Goal: Find specific page/section: Find specific page/section

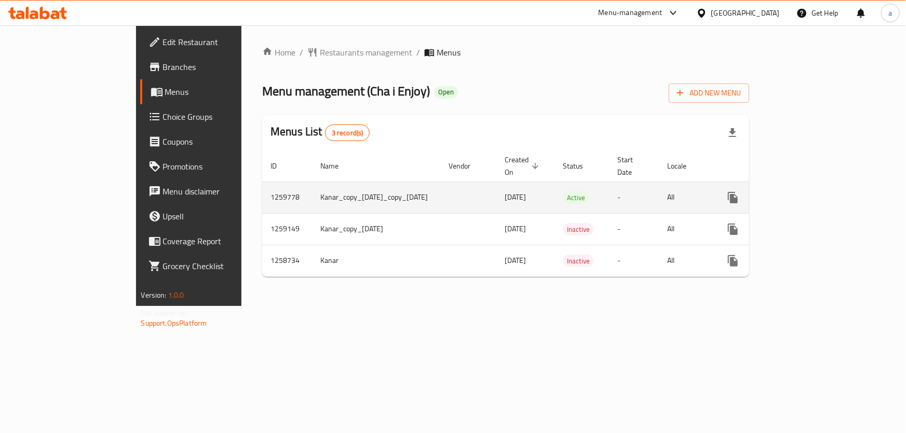
click at [814, 192] on icon "enhanced table" at bounding box center [807, 198] width 12 height 12
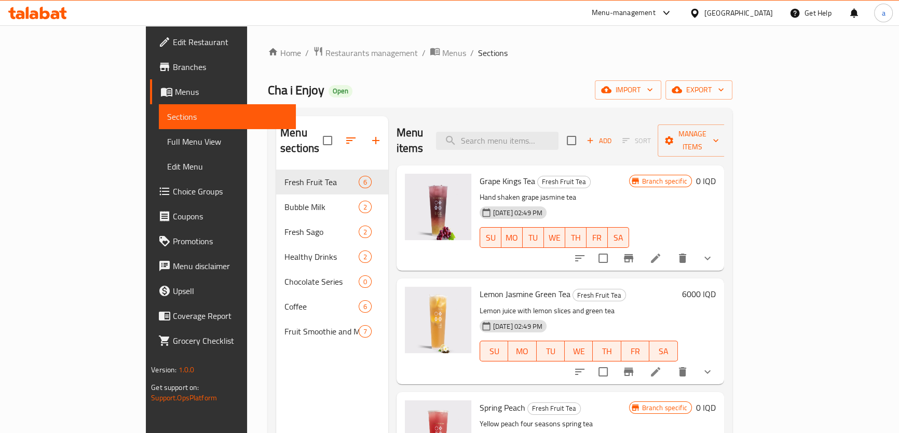
click at [167, 139] on span "Full Menu View" at bounding box center [227, 141] width 120 height 12
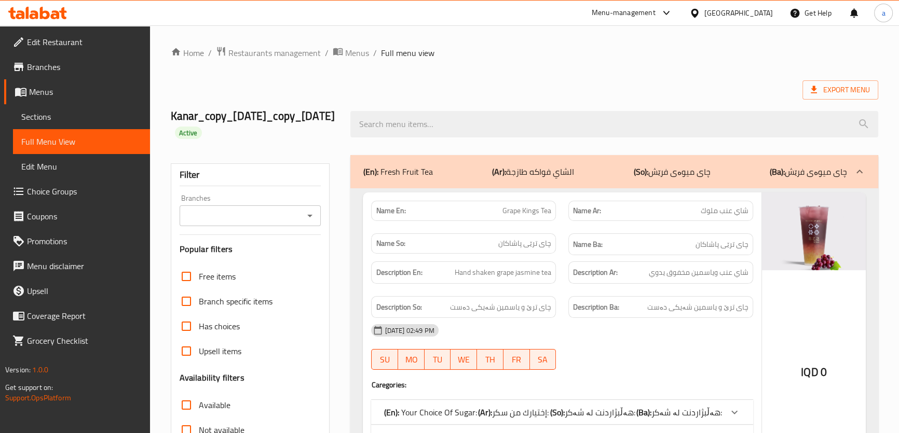
click at [316, 213] on icon "Open" at bounding box center [310, 216] width 12 height 12
click at [309, 218] on icon "Open" at bounding box center [310, 216] width 12 height 12
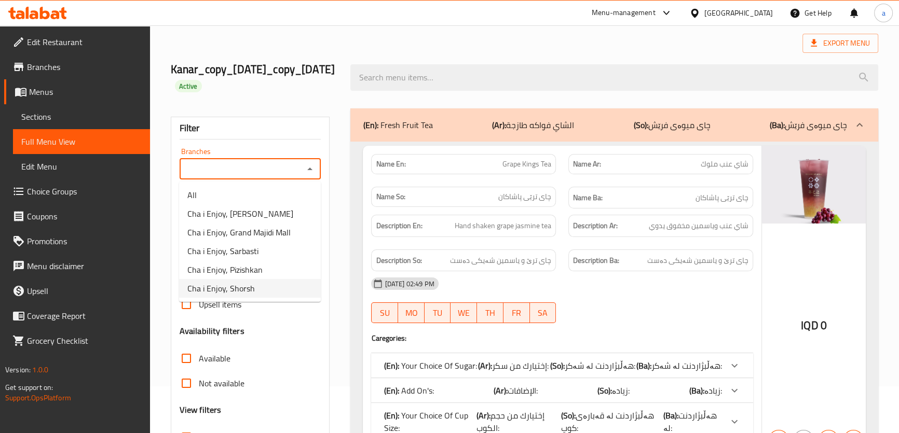
scroll to position [78, 0]
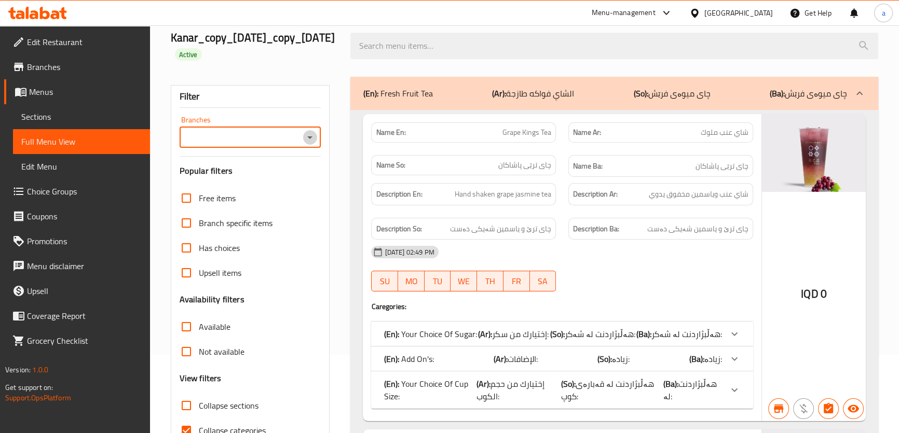
click at [309, 143] on button "Open" at bounding box center [310, 137] width 15 height 15
click at [110, 62] on span "Branches" at bounding box center [84, 67] width 115 height 12
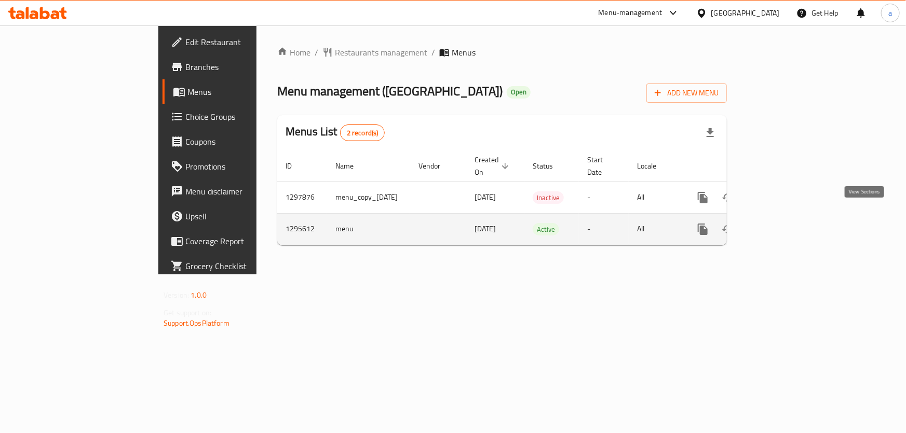
click at [782, 225] on icon "enhanced table" at bounding box center [777, 229] width 9 height 9
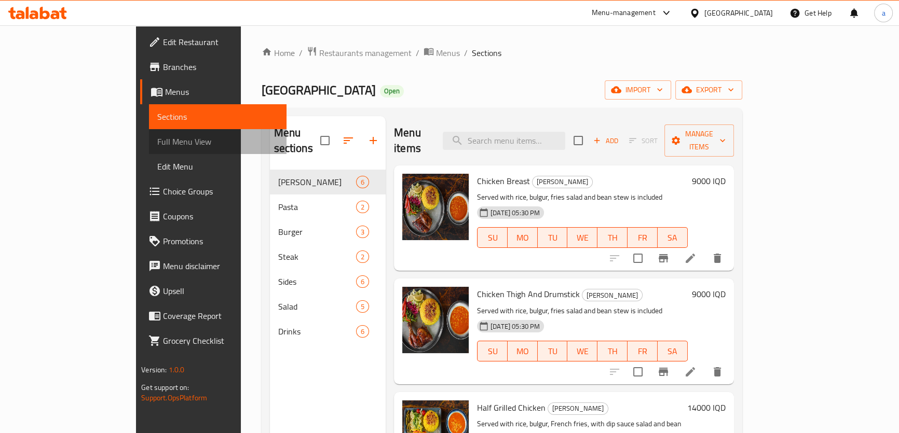
click at [157, 142] on span "Full Menu View" at bounding box center [217, 141] width 120 height 12
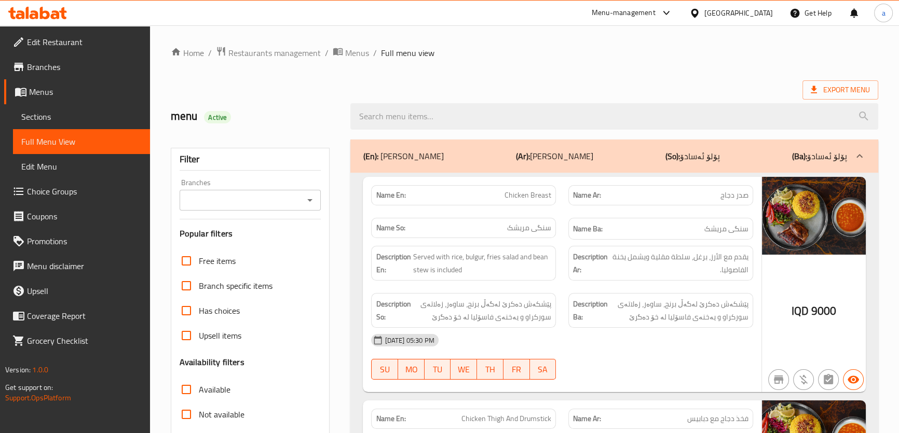
click at [310, 201] on icon "Open" at bounding box center [309, 200] width 5 height 3
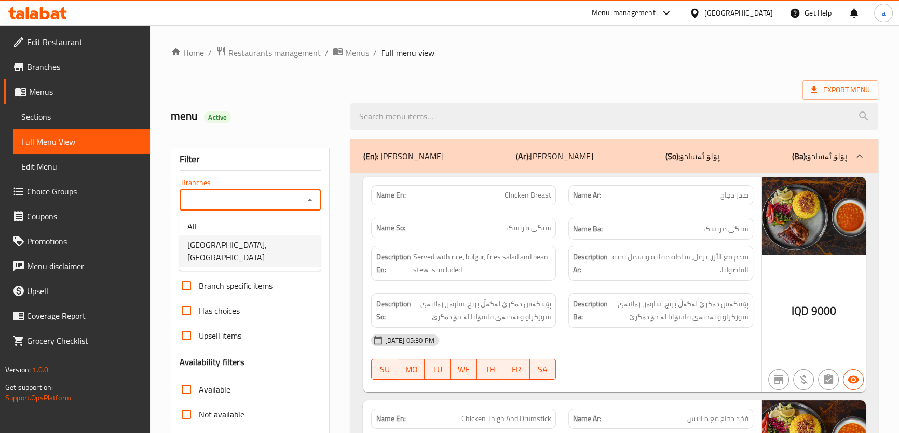
click at [293, 242] on li "[GEOGRAPHIC_DATA], [GEOGRAPHIC_DATA]" at bounding box center [250, 251] width 142 height 31
type input "[GEOGRAPHIC_DATA], [GEOGRAPHIC_DATA]"
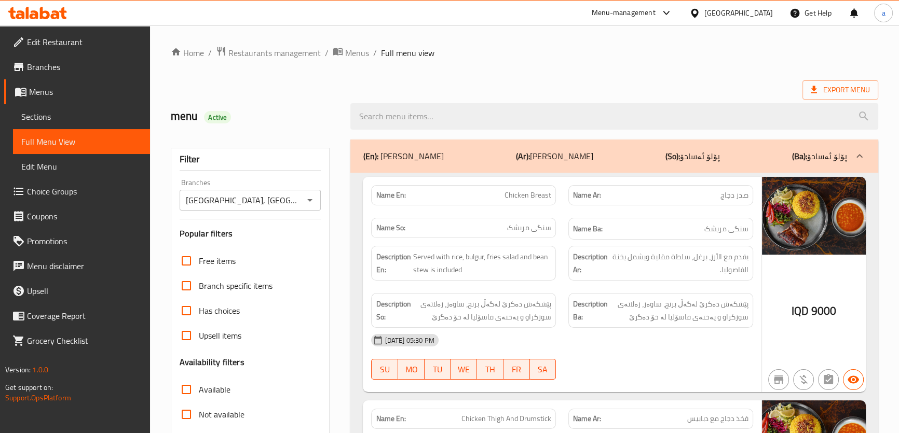
click at [472, 116] on input "search" at bounding box center [613, 116] width 527 height 26
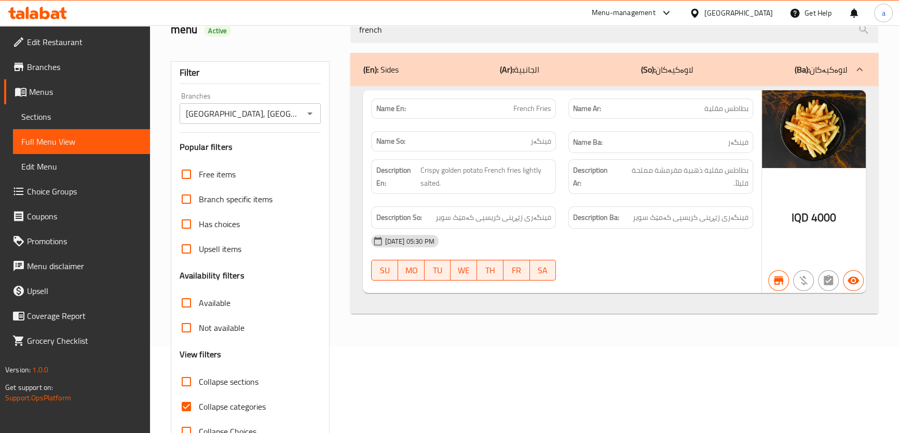
scroll to position [118, 0]
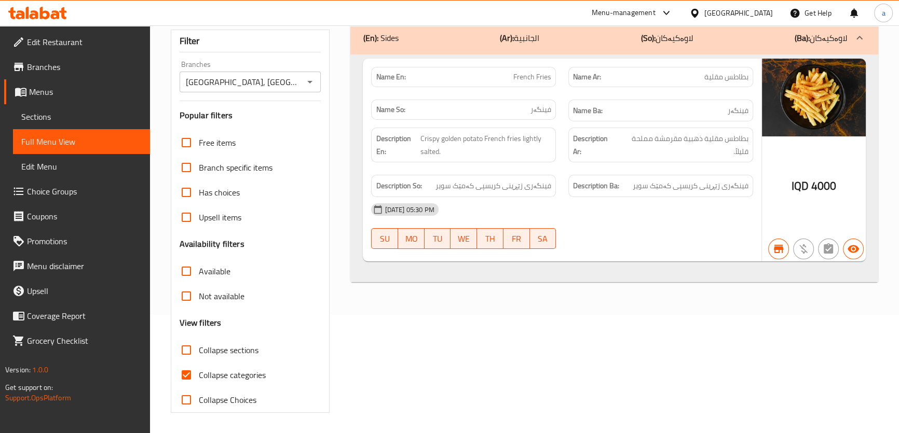
type input "french"
click at [197, 372] on input "Collapse categories" at bounding box center [186, 375] width 25 height 25
checkbox input "false"
